Goal: Task Accomplishment & Management: Complete application form

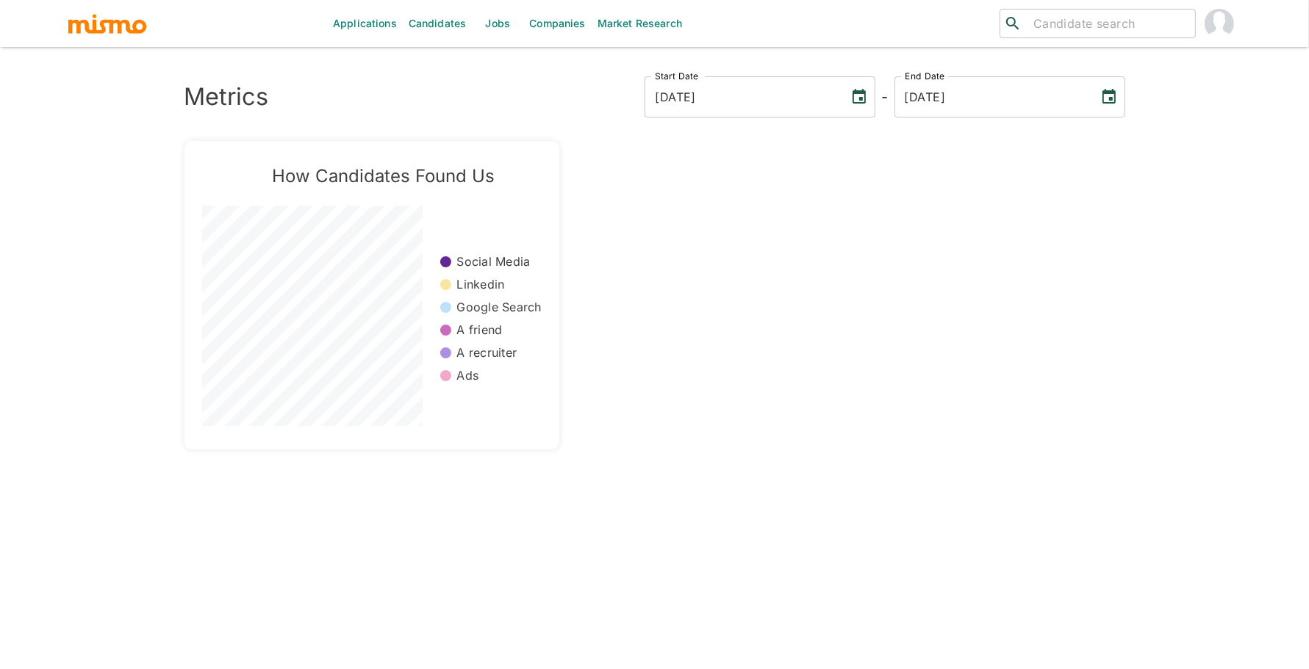
click at [485, 23] on link "Jobs" at bounding box center [497, 23] width 51 height 47
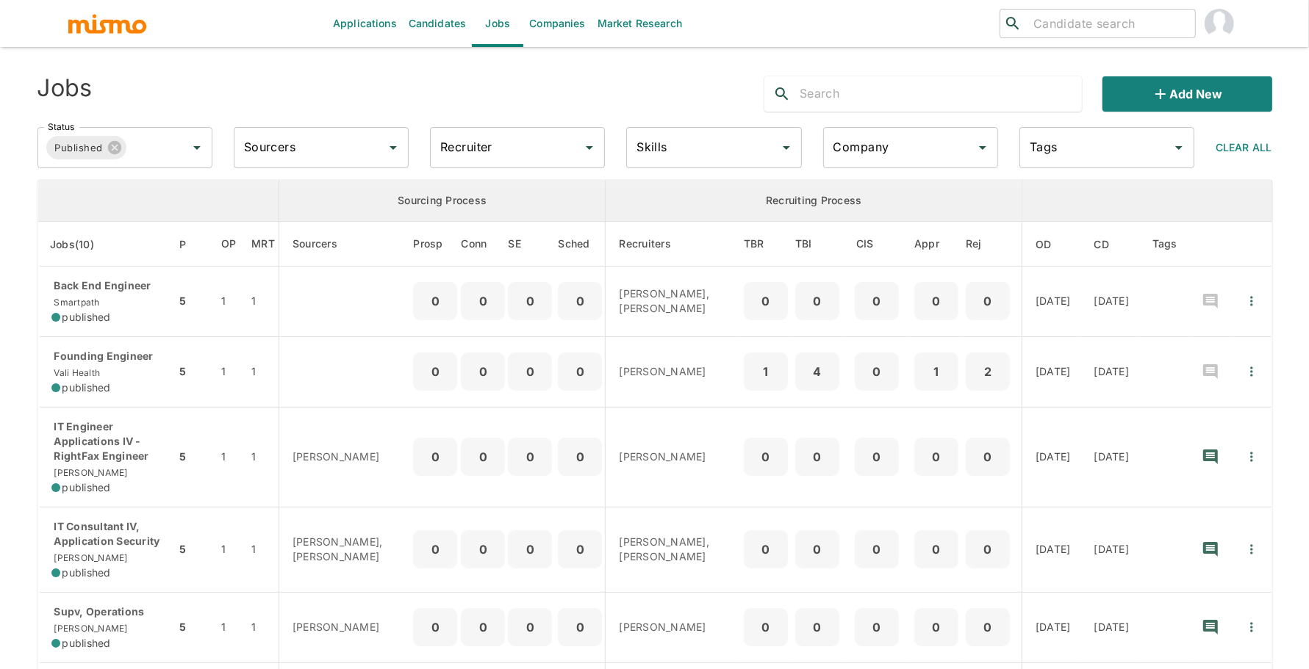
click at [908, 92] on input "text" at bounding box center [941, 94] width 282 height 24
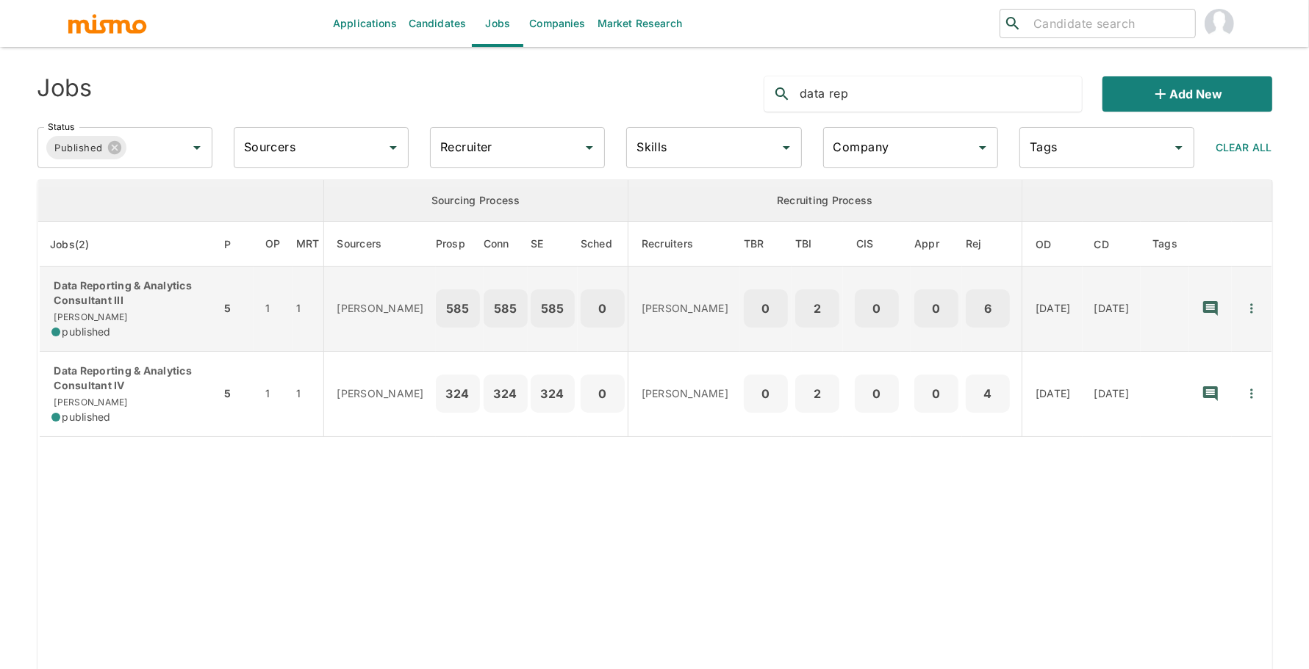
type input "data rep"
click at [80, 297] on p "Data Reporting & Analytics Consultant III" at bounding box center [130, 293] width 158 height 29
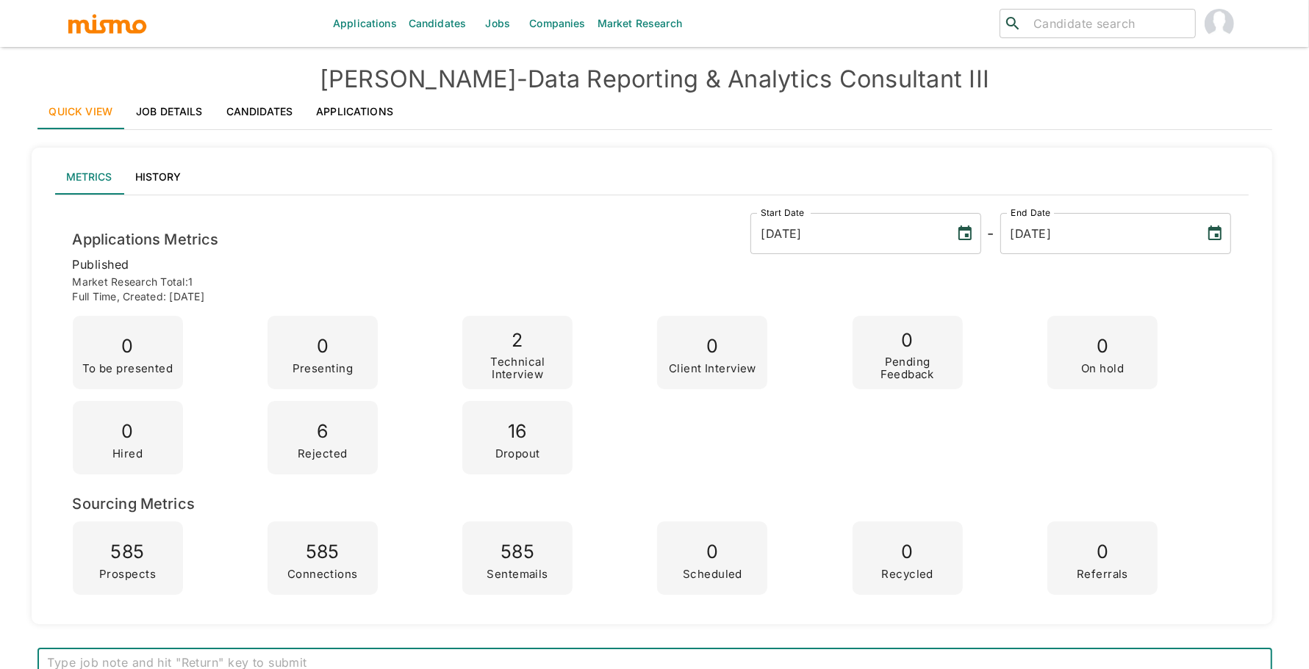
click at [184, 102] on link "Job Details" at bounding box center [169, 111] width 90 height 35
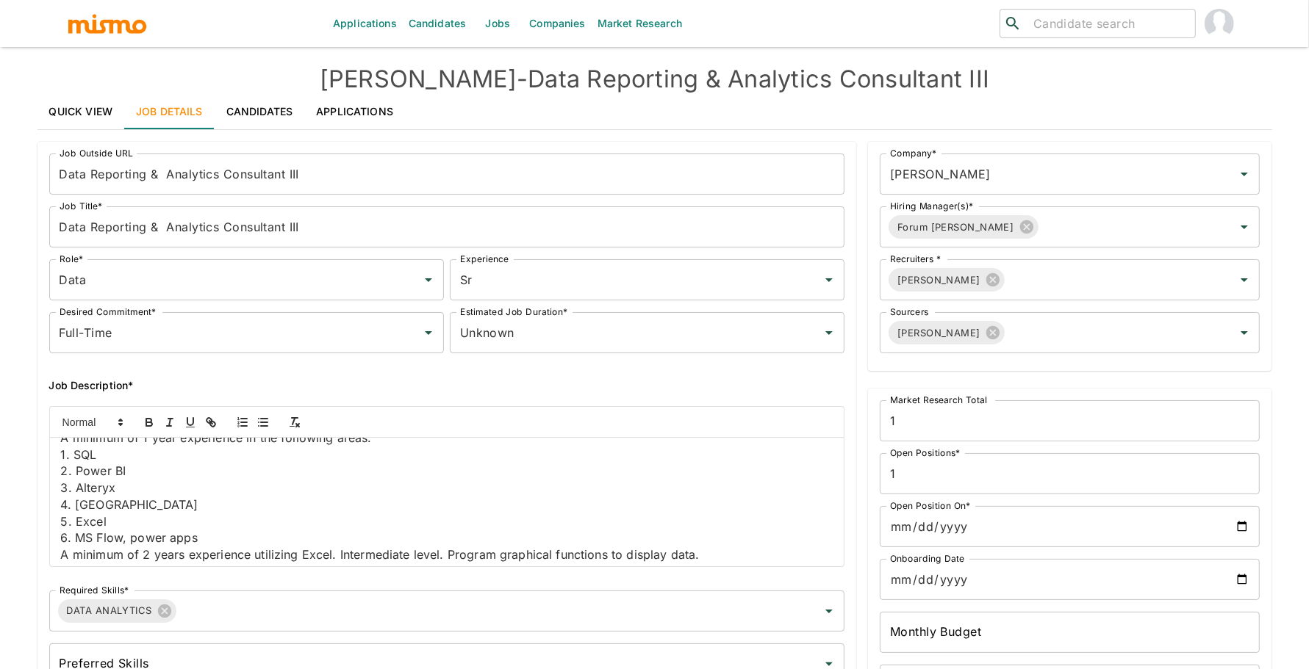
scroll to position [648, 0]
